Goal: Task Accomplishment & Management: Manage account settings

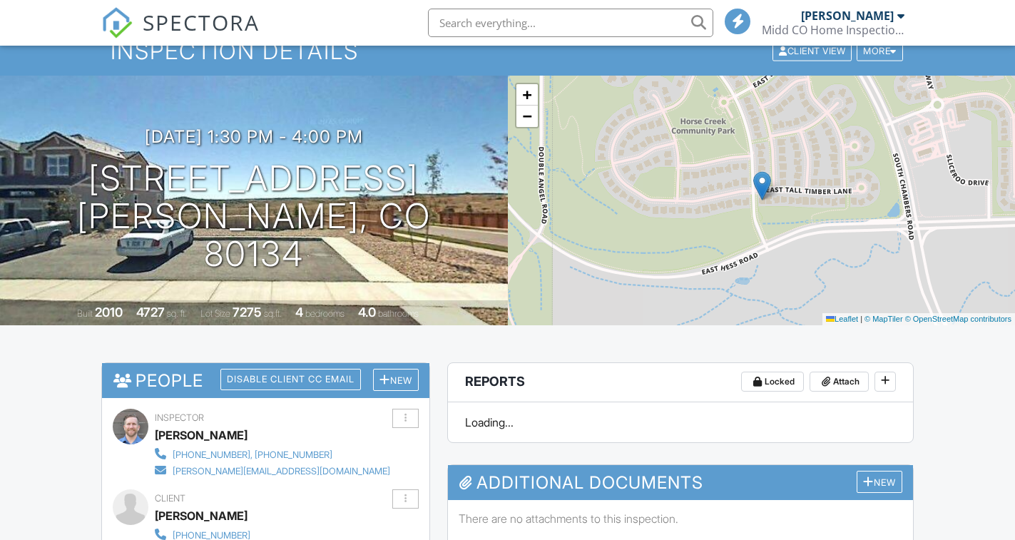
scroll to position [71, 0]
click at [131, 73] on div "Inspection Details Client View More Property Details Reschedule Reorder / Copy …" at bounding box center [507, 51] width 1015 height 48
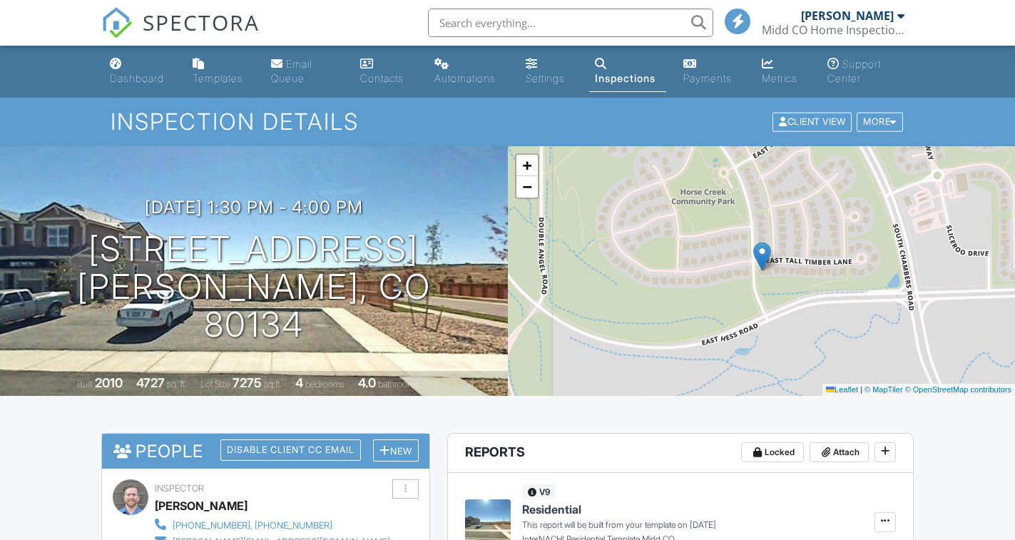
scroll to position [0, 0]
